Goal: Information Seeking & Learning: Learn about a topic

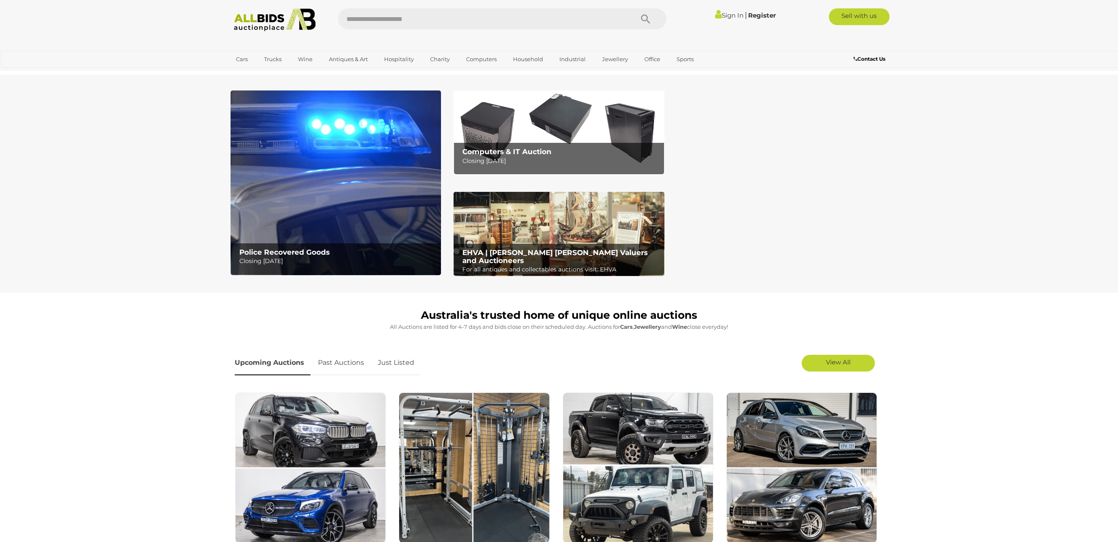
click at [500, 146] on div "Computers & IT Auction Closing Tuesday 16th September" at bounding box center [560, 157] width 205 height 28
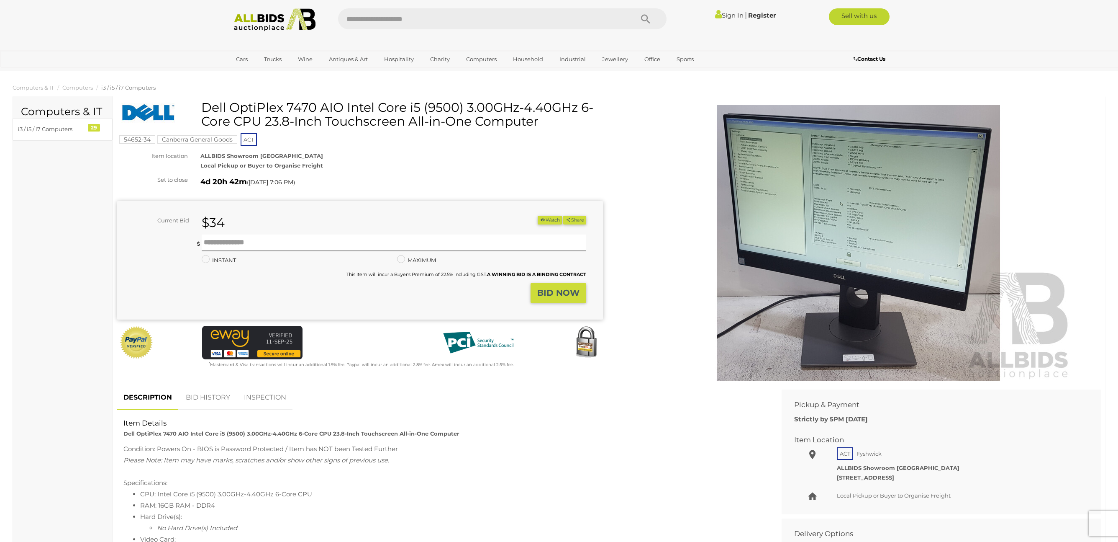
click at [836, 220] on img at bounding box center [859, 243] width 429 height 276
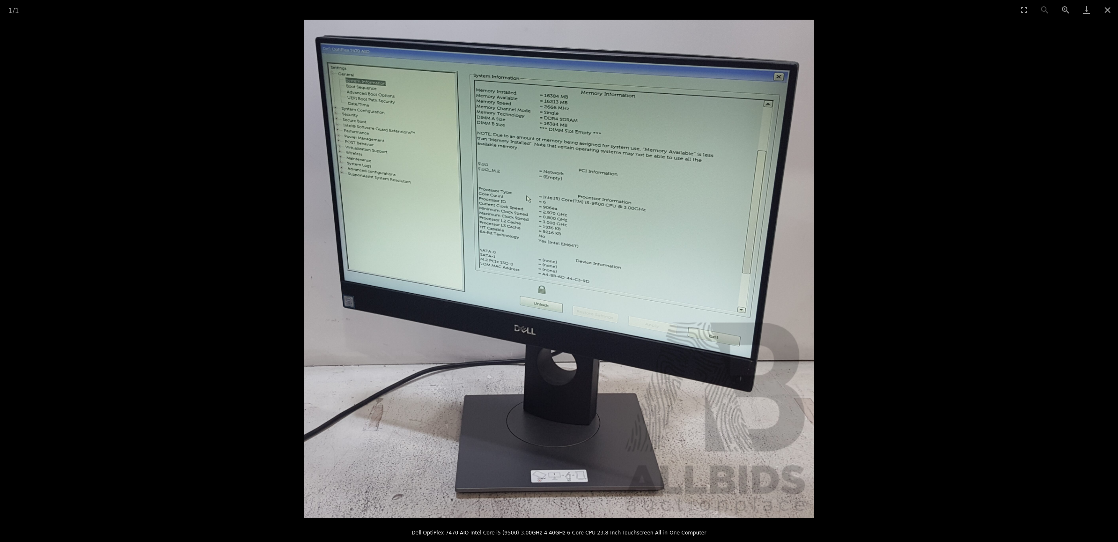
scroll to position [441, 0]
click at [1111, 13] on button "Close gallery" at bounding box center [1107, 10] width 21 height 20
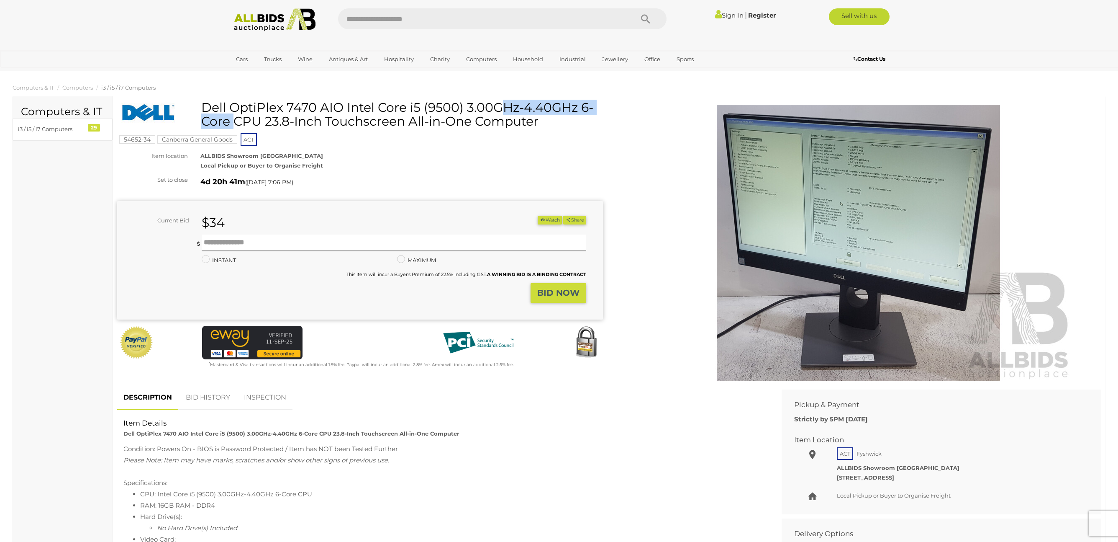
drag, startPoint x: 210, startPoint y: 109, endPoint x: 316, endPoint y: 107, distance: 105.9
click at [316, 107] on h1 "Dell OptiPlex 7470 AIO Intel Core i5 (9500) 3.00GHz-4.40GHz 6-Core CPU 23.8-Inc…" at bounding box center [361, 114] width 480 height 28
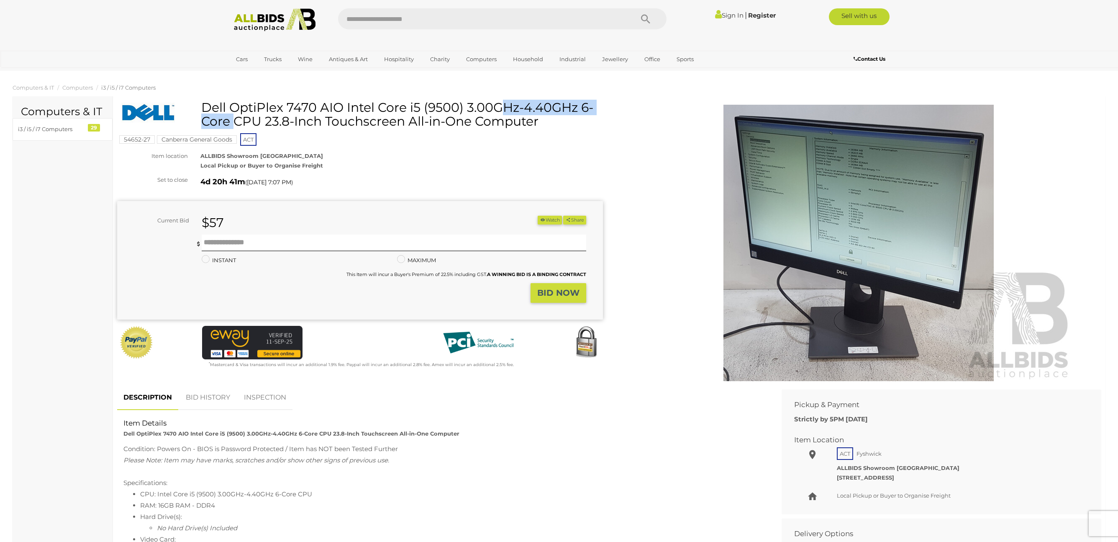
drag, startPoint x: 205, startPoint y: 108, endPoint x: 316, endPoint y: 112, distance: 111.0
click at [316, 112] on h1 "Dell OptiPlex 7470 AIO Intel Core i5 (9500) 3.00GHz-4.40GHz 6-Core CPU 23.8-Inc…" at bounding box center [361, 114] width 480 height 28
click at [190, 106] on div at bounding box center [161, 111] width 80 height 22
drag, startPoint x: 203, startPoint y: 105, endPoint x: 339, endPoint y: 110, distance: 135.7
click at [339, 110] on h1 "Dell OptiPlex 7470 AIO Intel Core i5 (9500) 3.00GHz-4.40GHz 6-Core CPU 23.8-Inc…" at bounding box center [361, 114] width 480 height 28
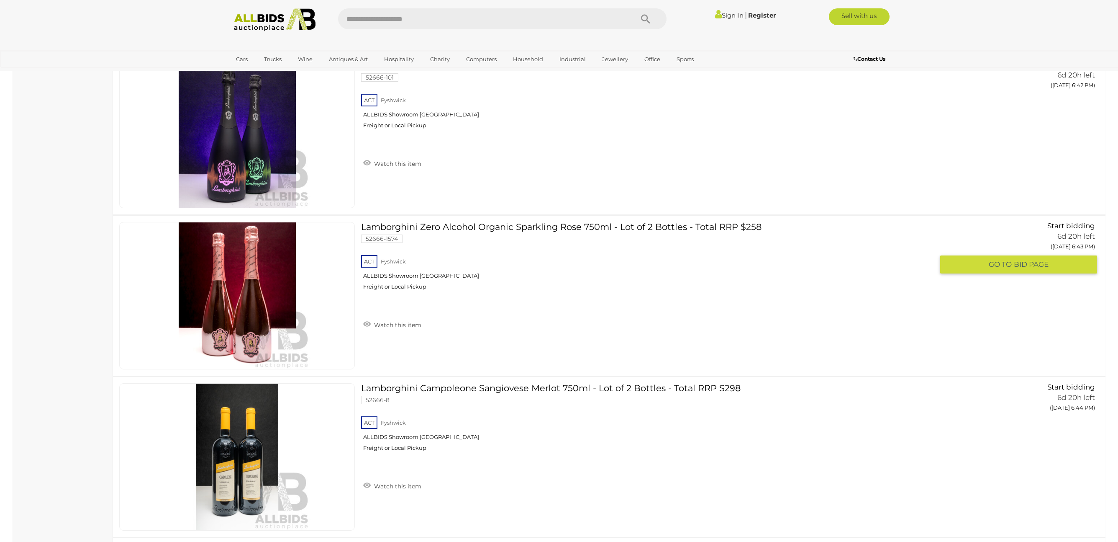
scroll to position [2727, 0]
